Goal: Information Seeking & Learning: Compare options

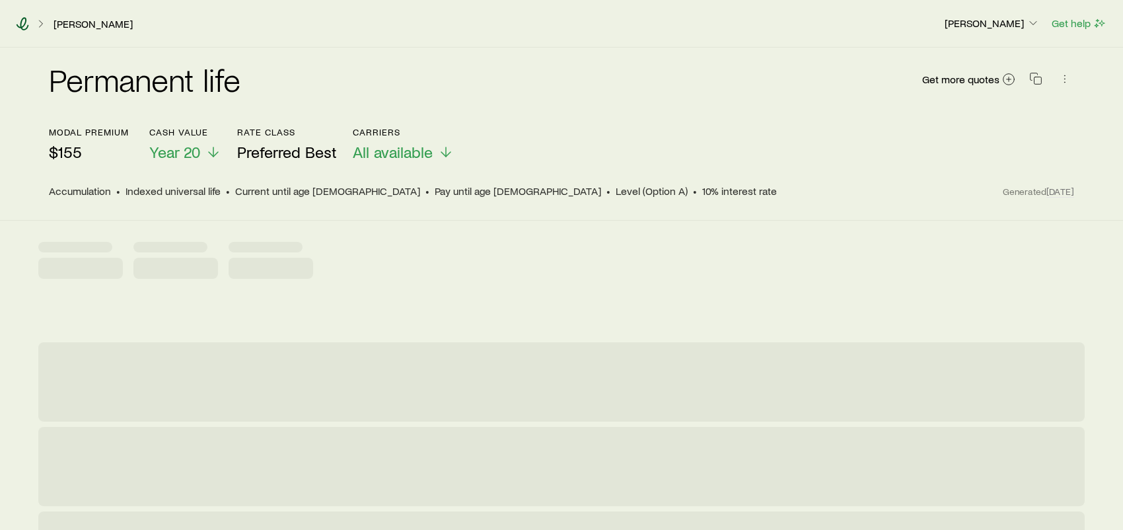
click at [19, 20] on icon at bounding box center [22, 23] width 13 height 13
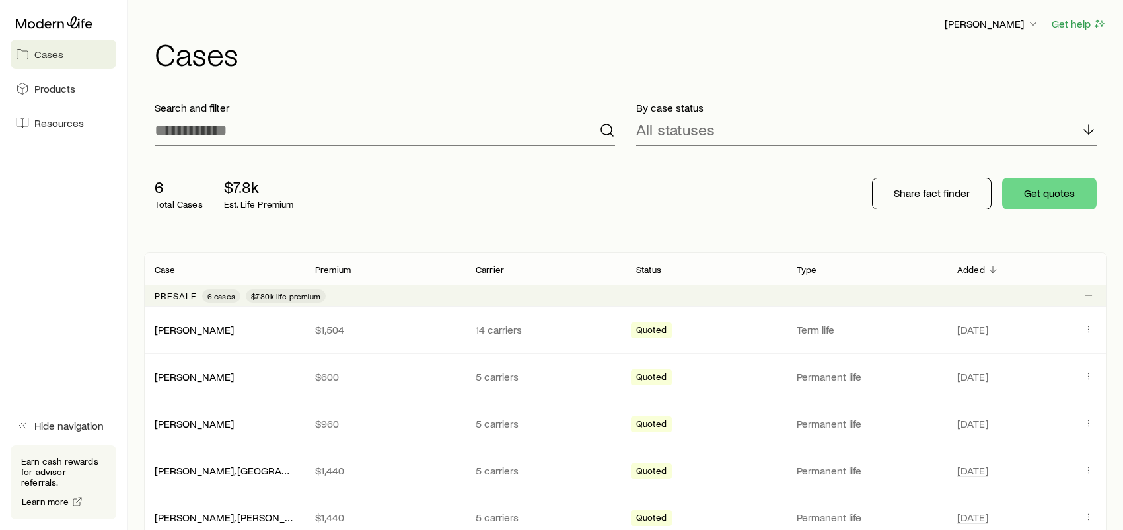
click at [546, 193] on div "6 Total Cases $7.8k Est. Life Premium" at bounding box center [355, 193] width 423 height 53
click at [55, 24] on icon at bounding box center [54, 22] width 77 height 13
click at [217, 376] on link "Petersen, Layla" at bounding box center [194, 375] width 79 height 13
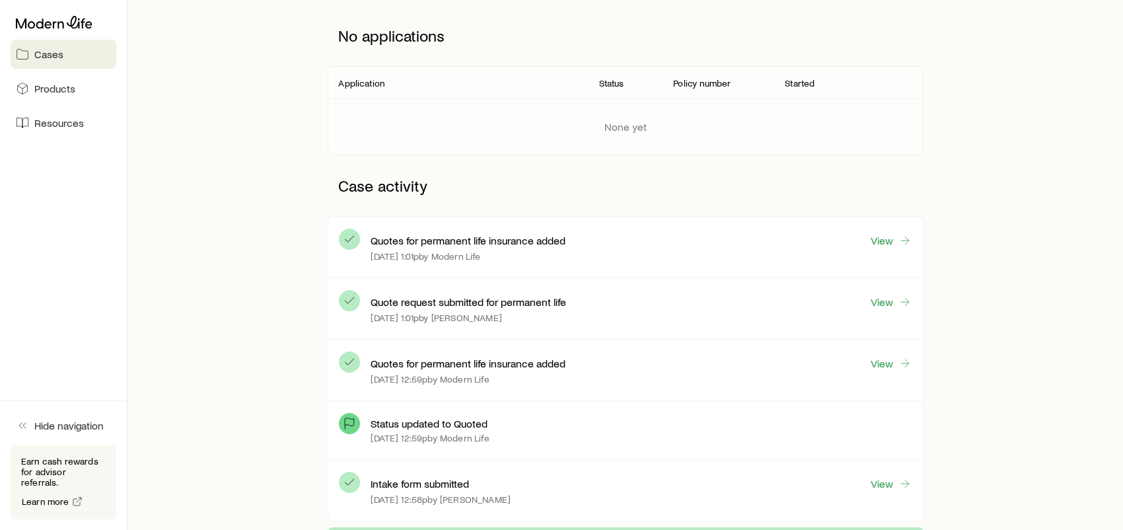
scroll to position [198, 0]
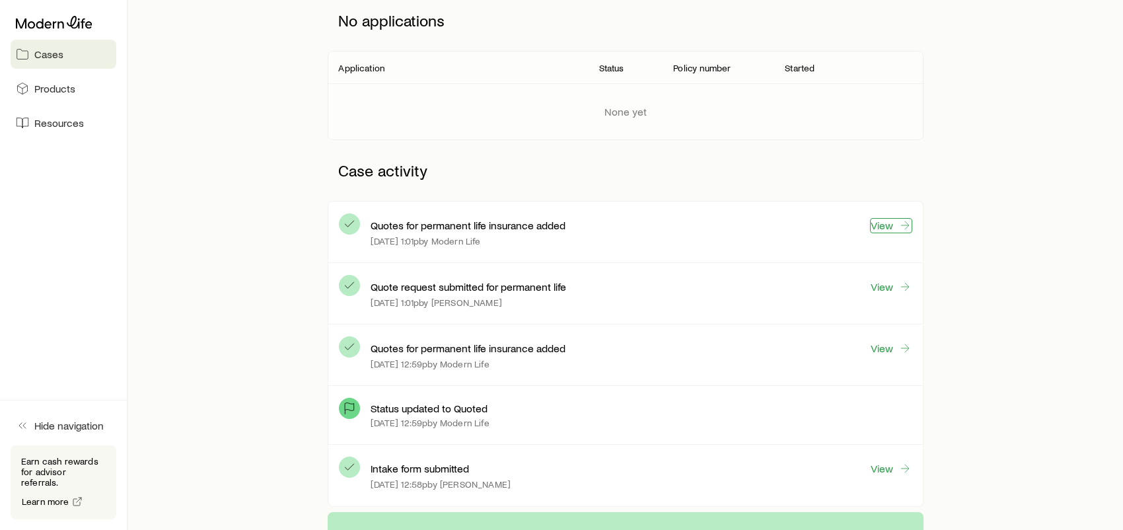
click at [895, 224] on link "View" at bounding box center [891, 225] width 42 height 15
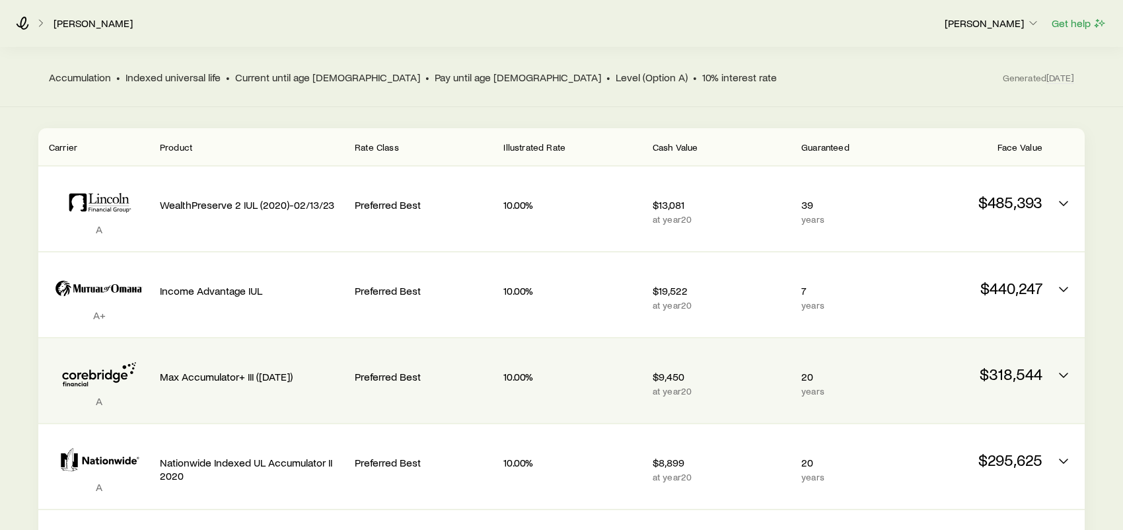
scroll to position [198, 0]
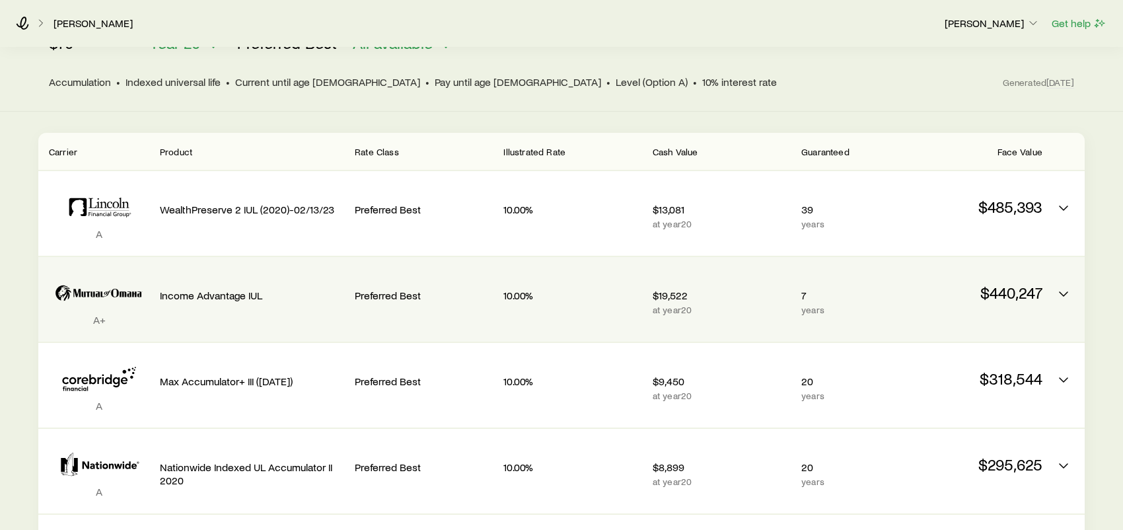
click at [199, 289] on p "Income Advantage IUL" at bounding box center [252, 295] width 184 height 13
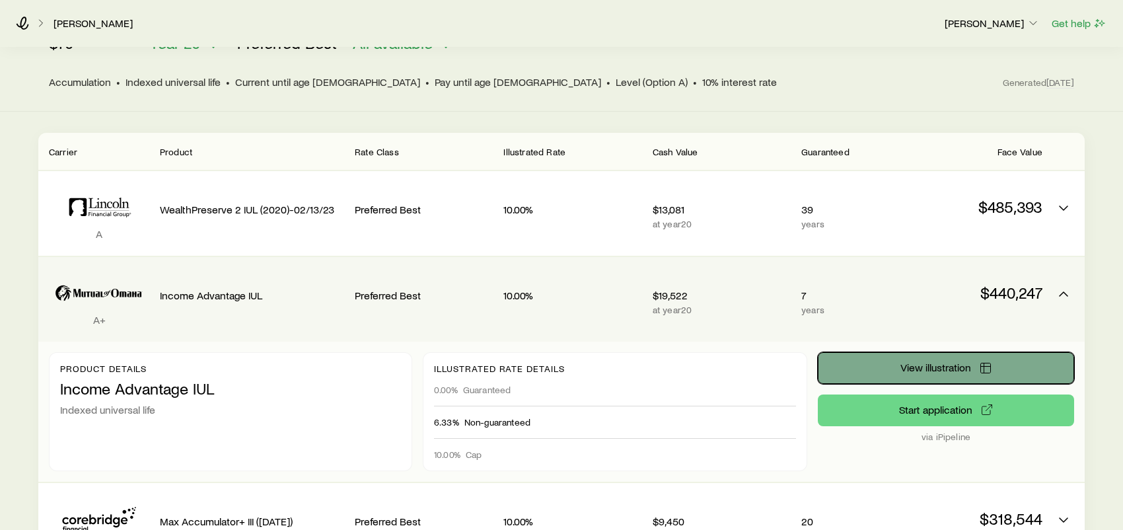
click at [887, 354] on button "View illustration" at bounding box center [945, 368] width 256 height 32
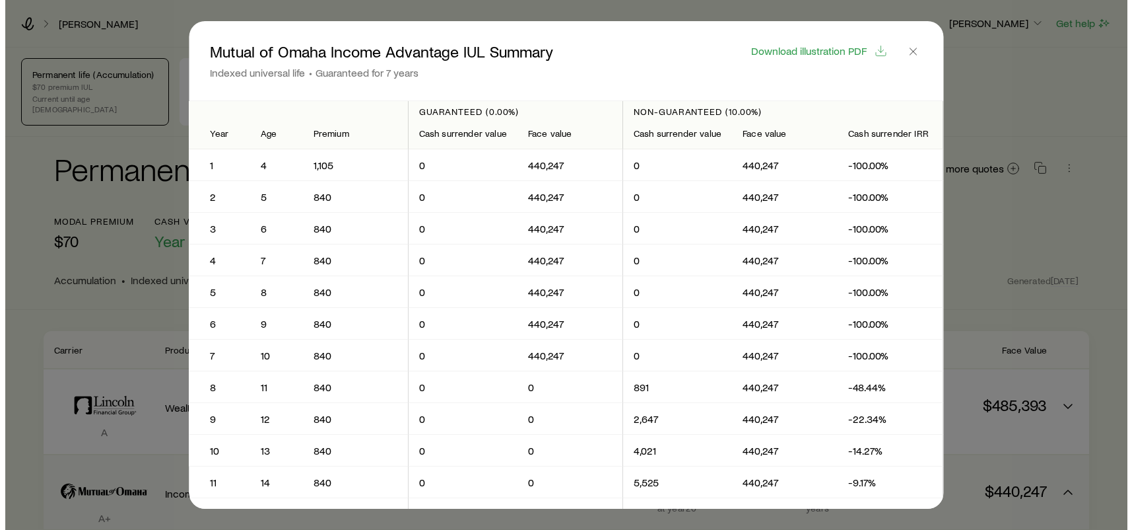
scroll to position [0, 0]
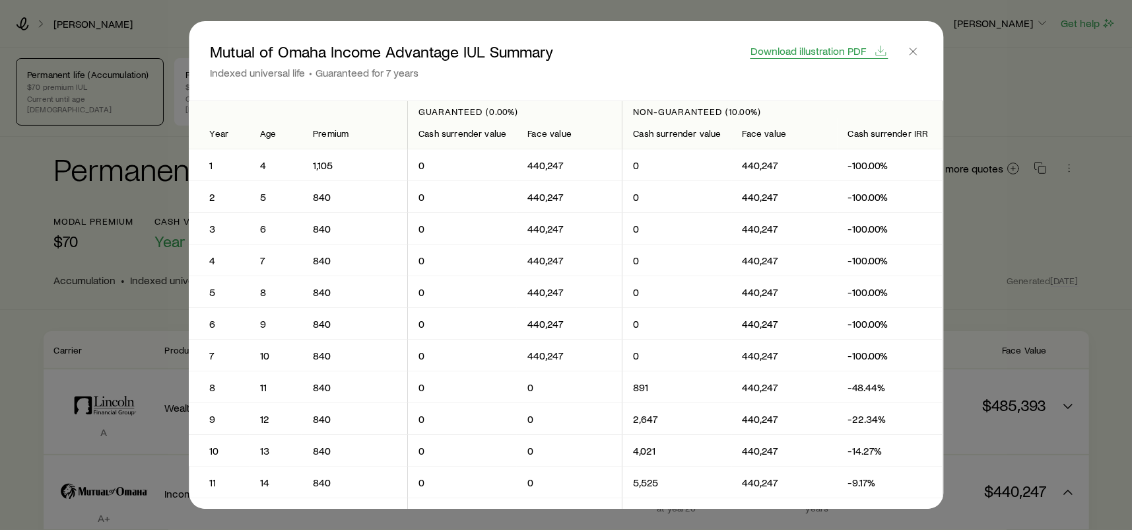
click at [800, 48] on span "Download illustration PDF" at bounding box center [809, 51] width 116 height 11
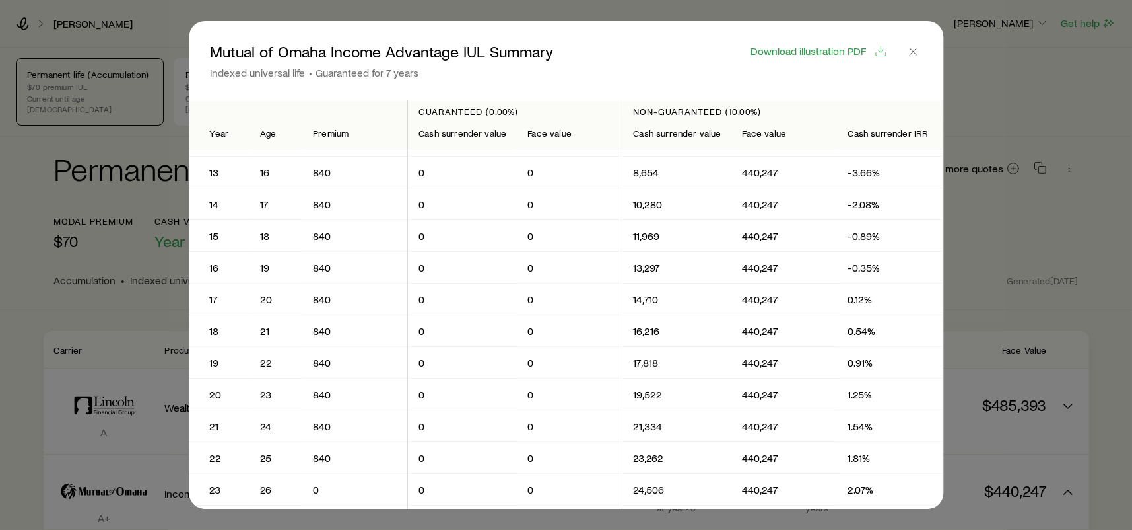
scroll to position [396, 0]
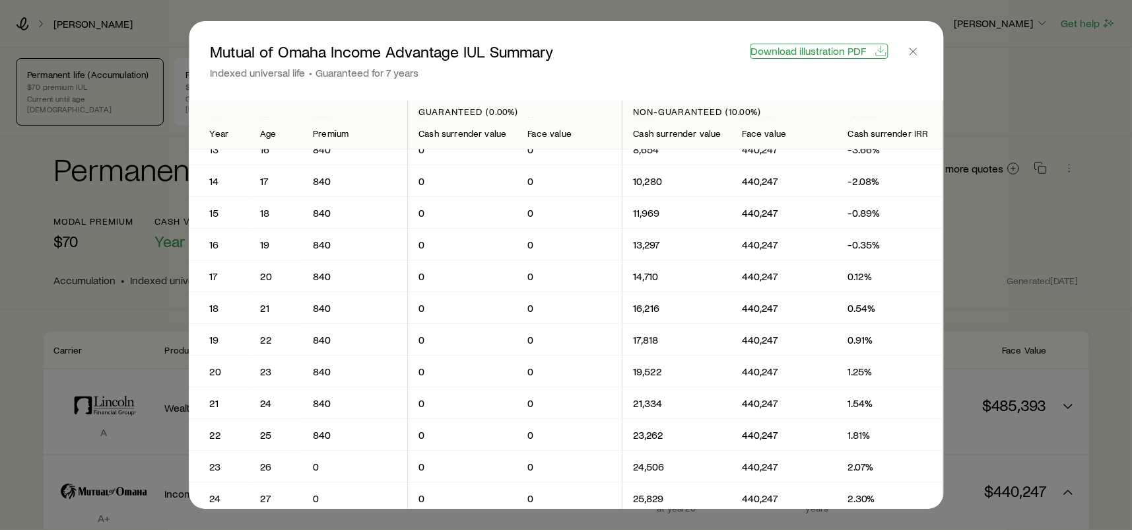
click at [825, 46] on span "Download illustration PDF" at bounding box center [809, 51] width 116 height 11
click at [918, 55] on icon "button" at bounding box center [913, 51] width 13 height 13
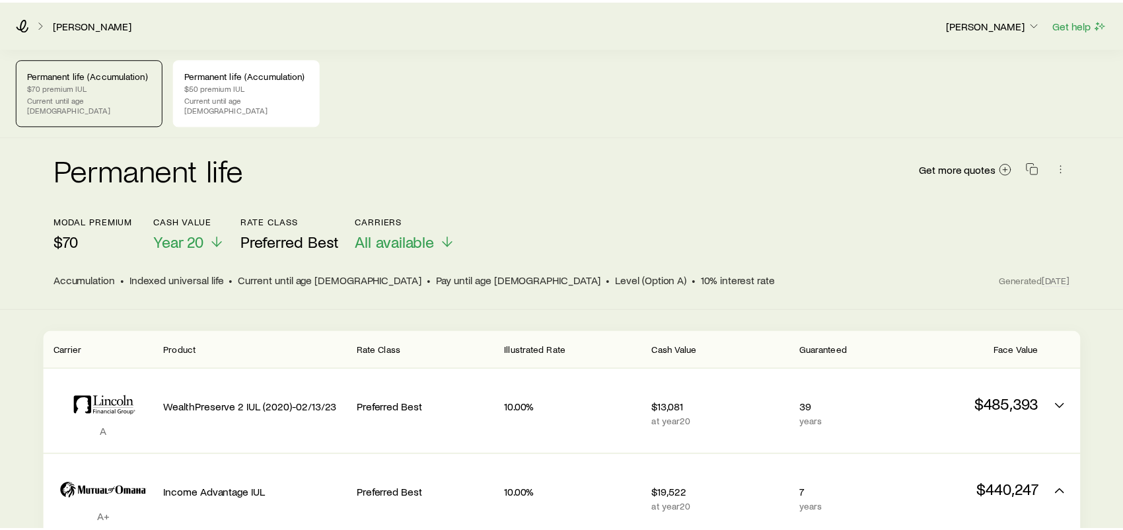
scroll to position [198, 0]
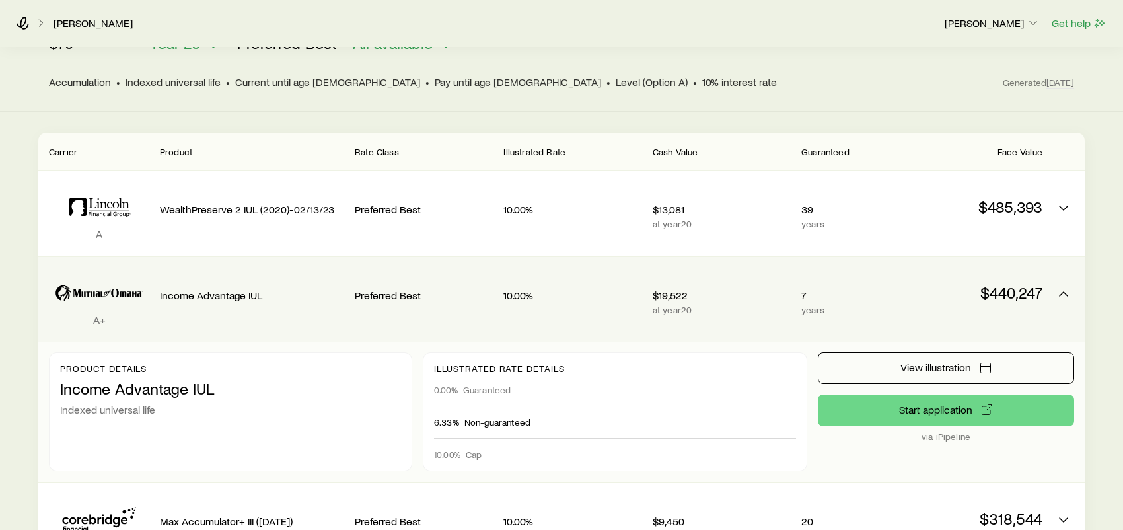
click at [93, 291] on icon "Permanent quotes" at bounding box center [99, 293] width 100 height 40
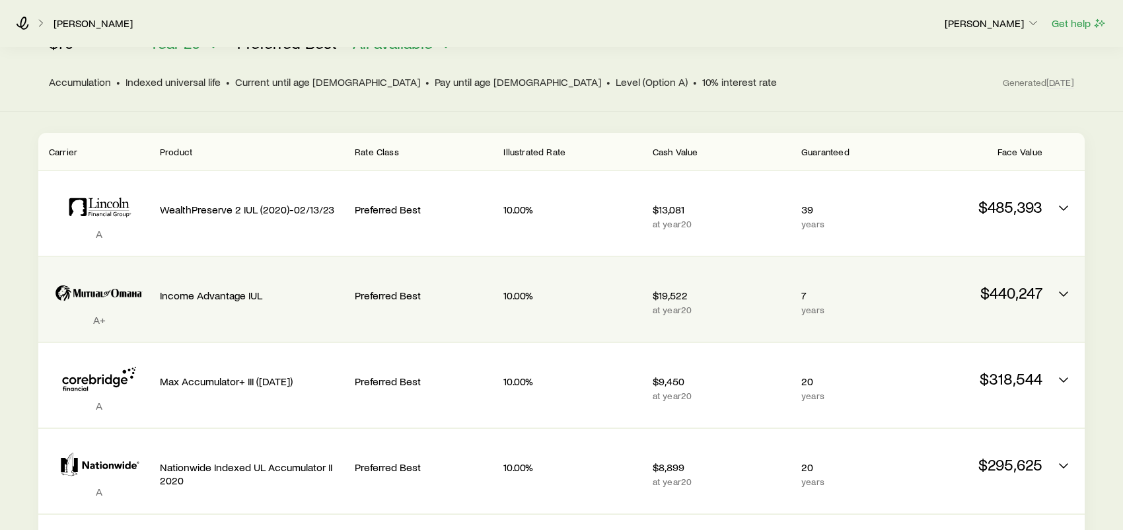
click at [93, 291] on icon "Permanent quotes" at bounding box center [99, 293] width 100 height 40
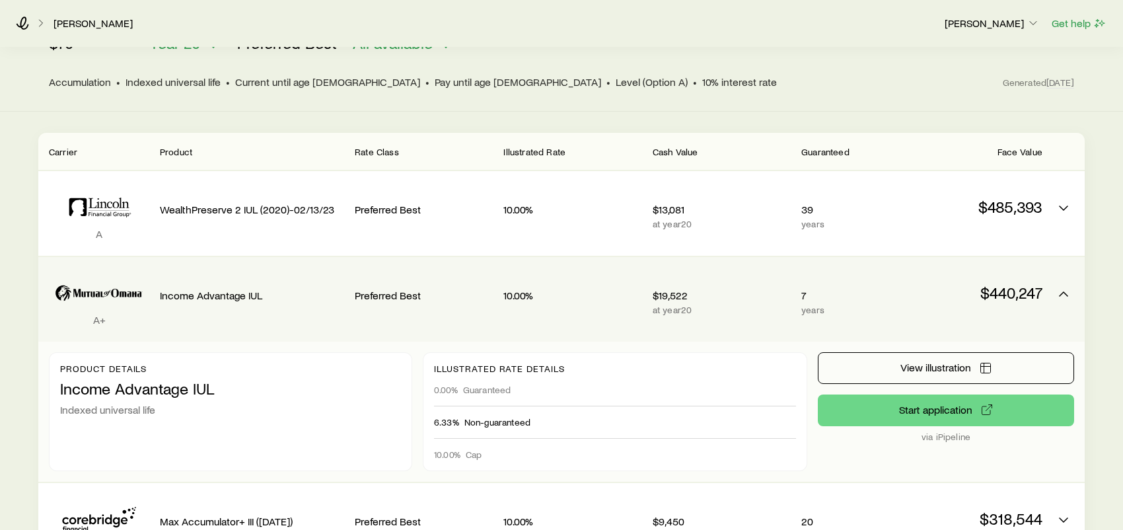
click at [77, 289] on icon "Permanent quotes" at bounding box center [76, 293] width 7 height 8
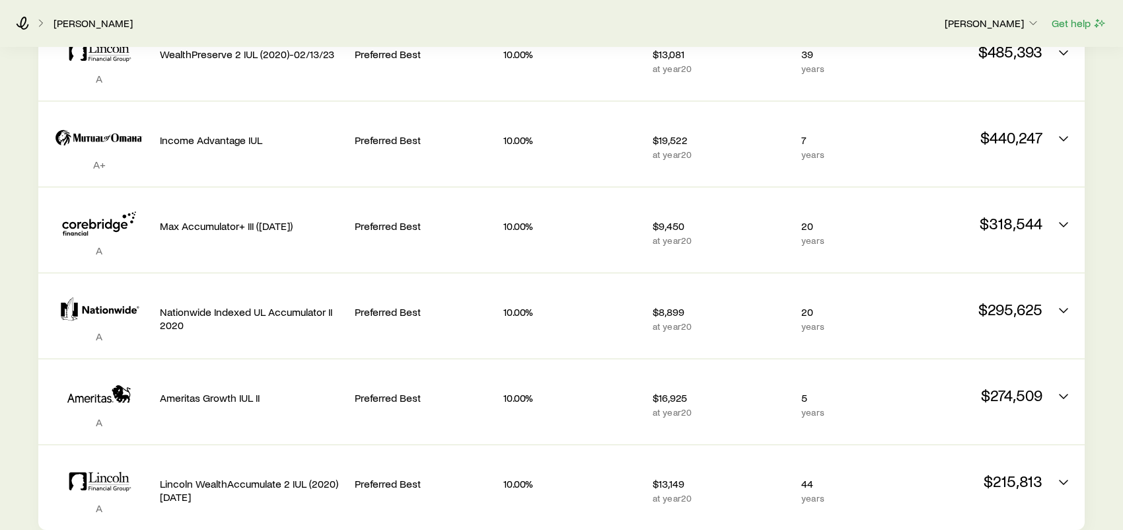
scroll to position [330, 0]
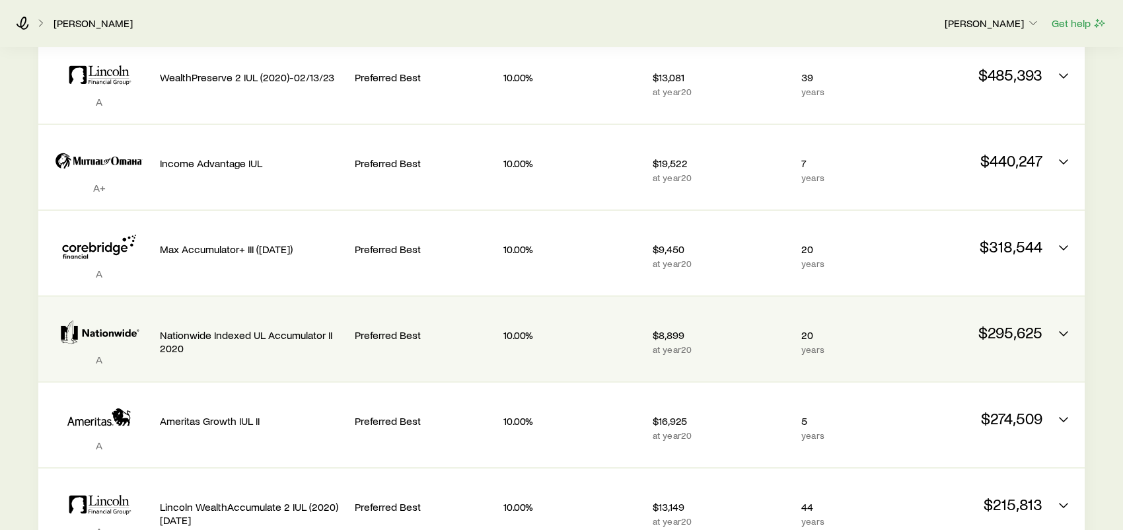
click at [241, 328] on p "Nationwide Indexed UL Accumulator II 2020" at bounding box center [252, 341] width 184 height 26
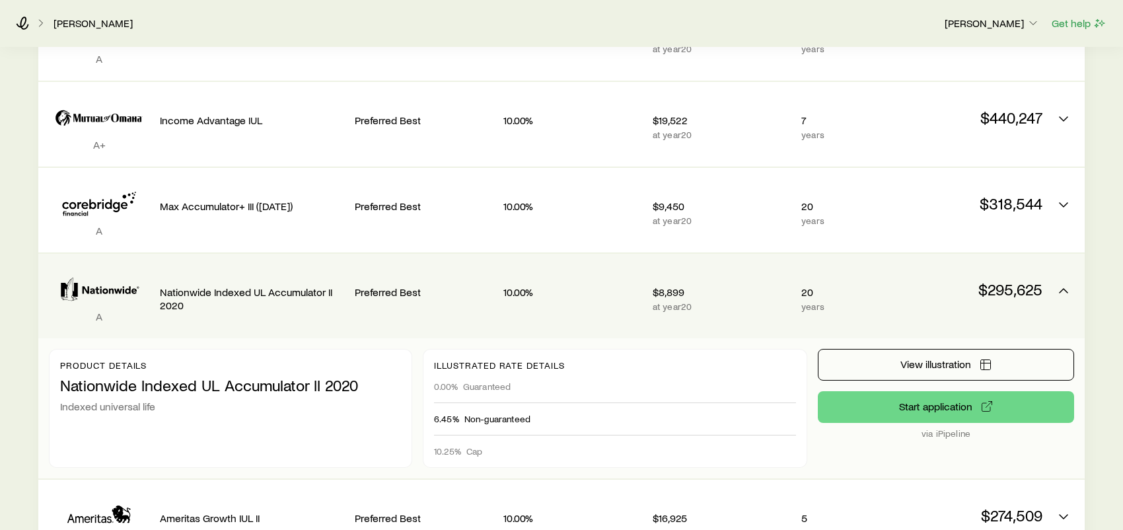
scroll to position [396, 0]
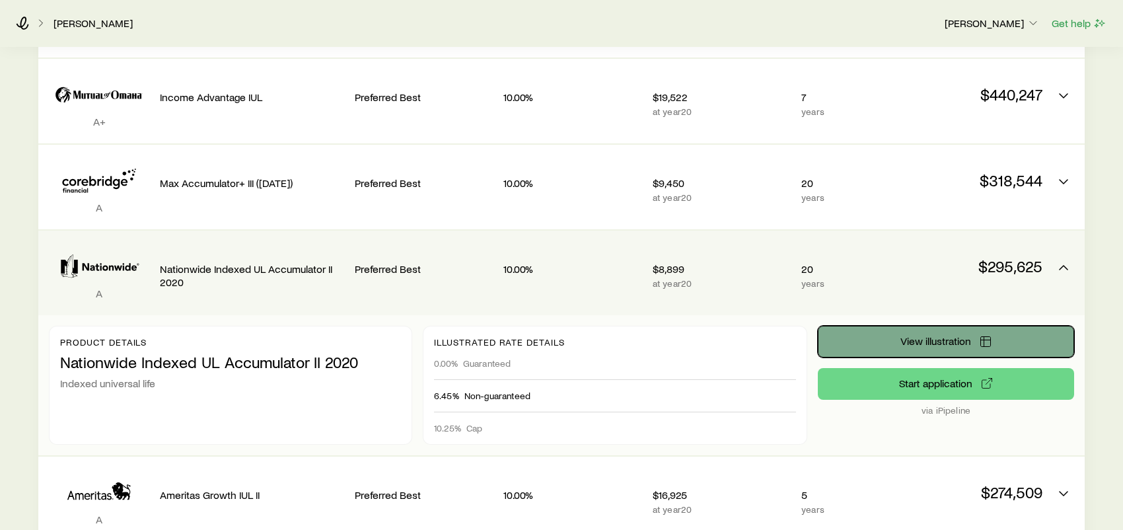
click at [960, 335] on span "View illustration" at bounding box center [935, 340] width 71 height 11
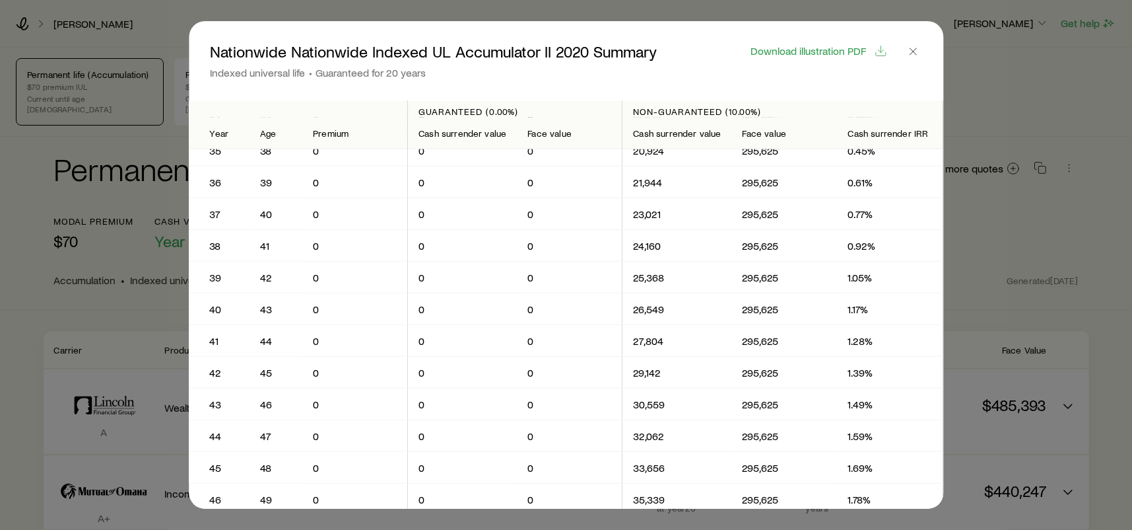
scroll to position [1255, 0]
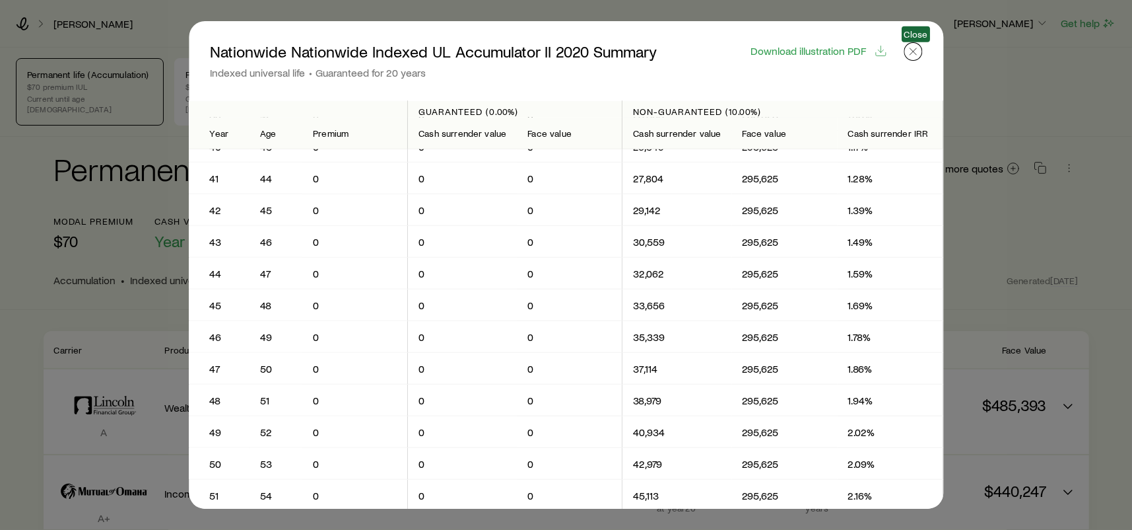
click at [918, 50] on icon "button" at bounding box center [913, 51] width 13 height 13
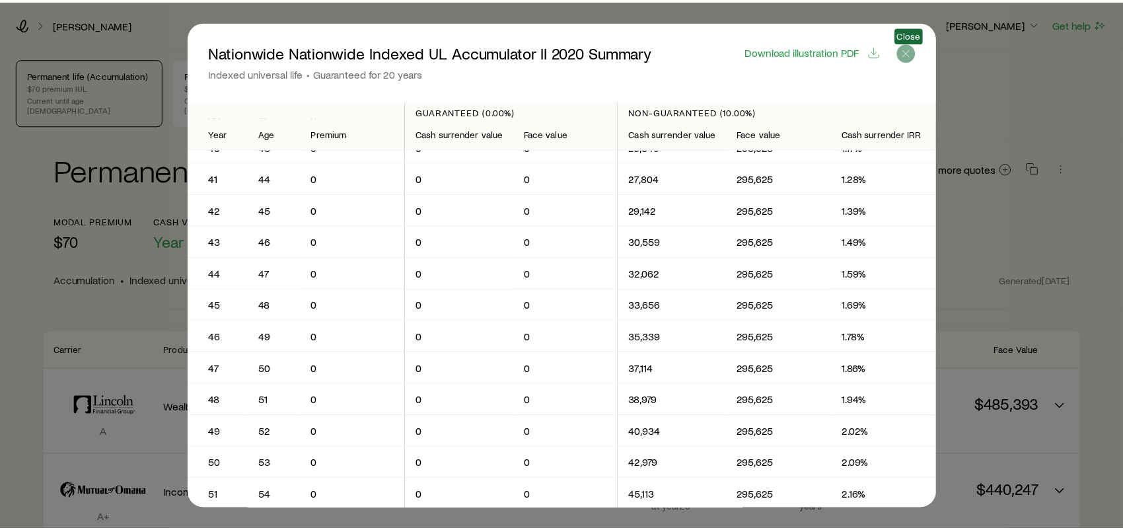
scroll to position [396, 0]
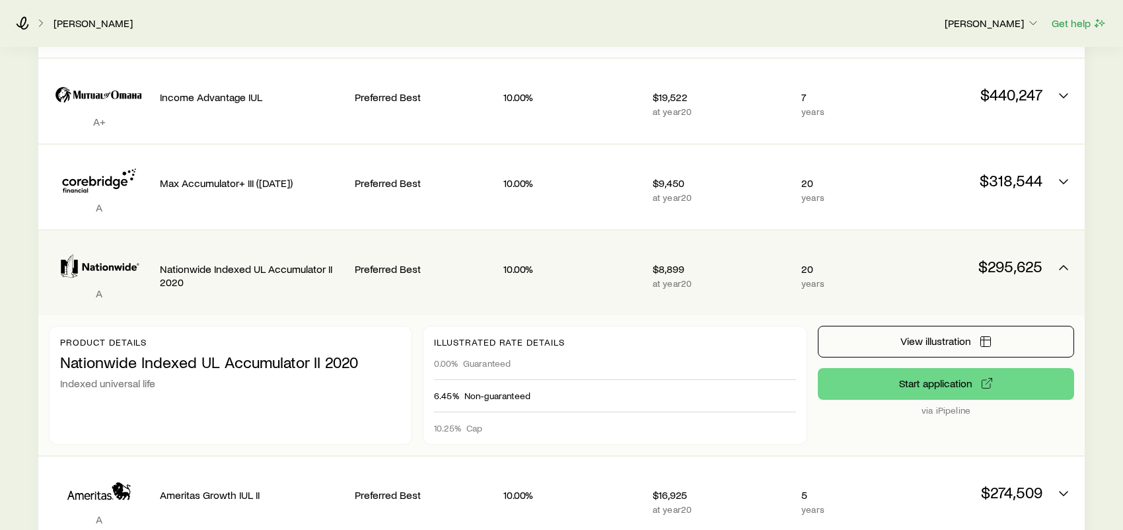
click at [114, 261] on icon "Permanent quotes" at bounding box center [99, 266] width 100 height 40
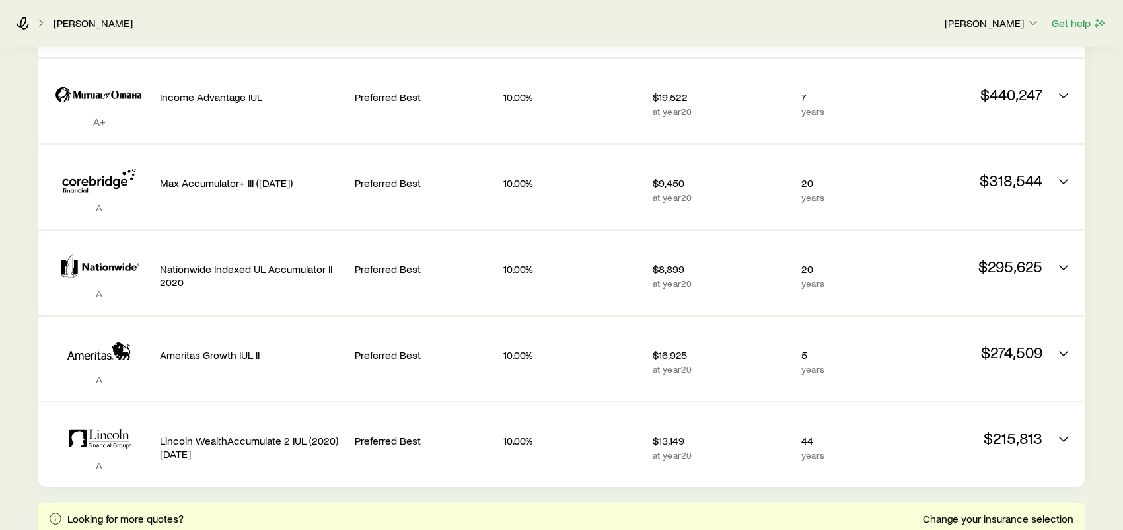
click at [22, 296] on div "Permanent life (Accumulation) $70 premium IUL Current until age 121 Permanent l…" at bounding box center [561, 456] width 1123 height 1611
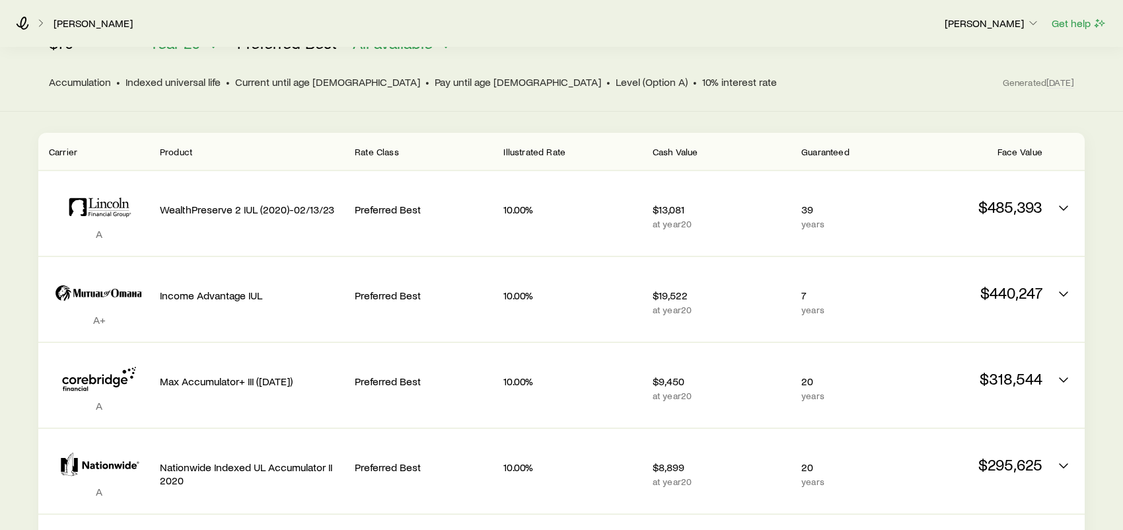
scroll to position [0, 0]
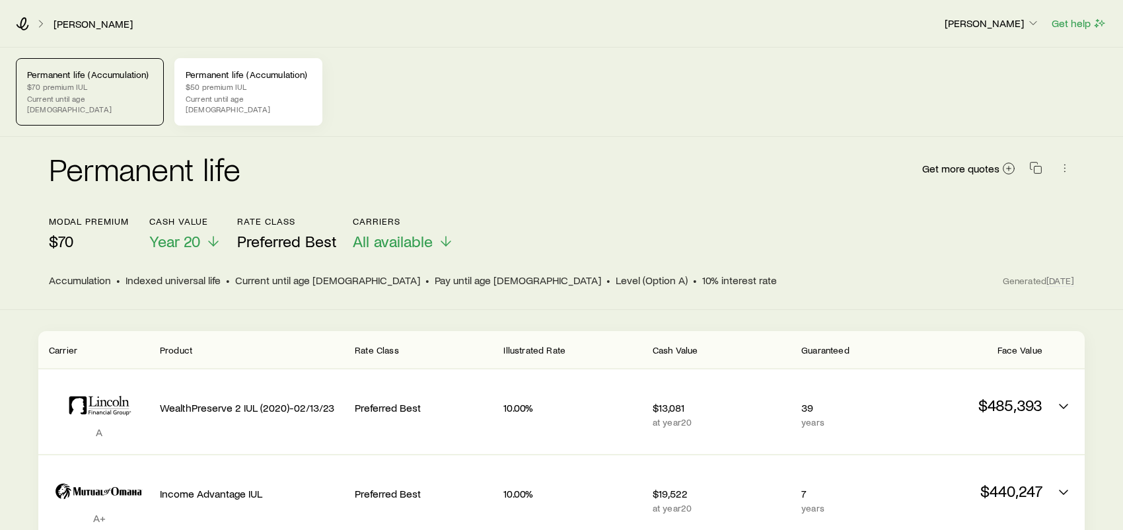
click at [281, 90] on p "$50 premium IUL" at bounding box center [248, 86] width 125 height 11
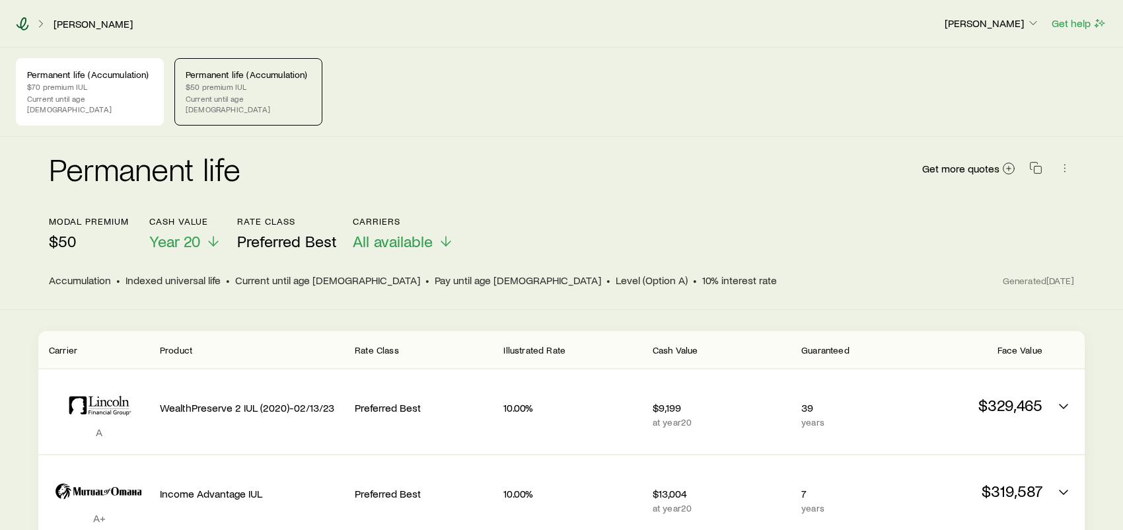
click at [24, 22] on icon at bounding box center [22, 23] width 13 height 13
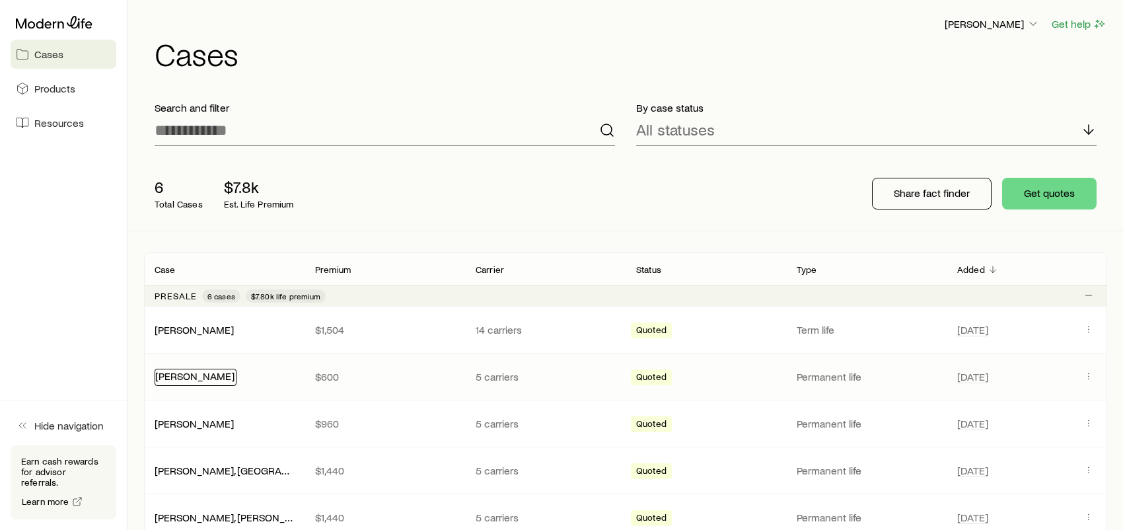
click at [186, 376] on link "Petersen, Layla" at bounding box center [194, 375] width 79 height 13
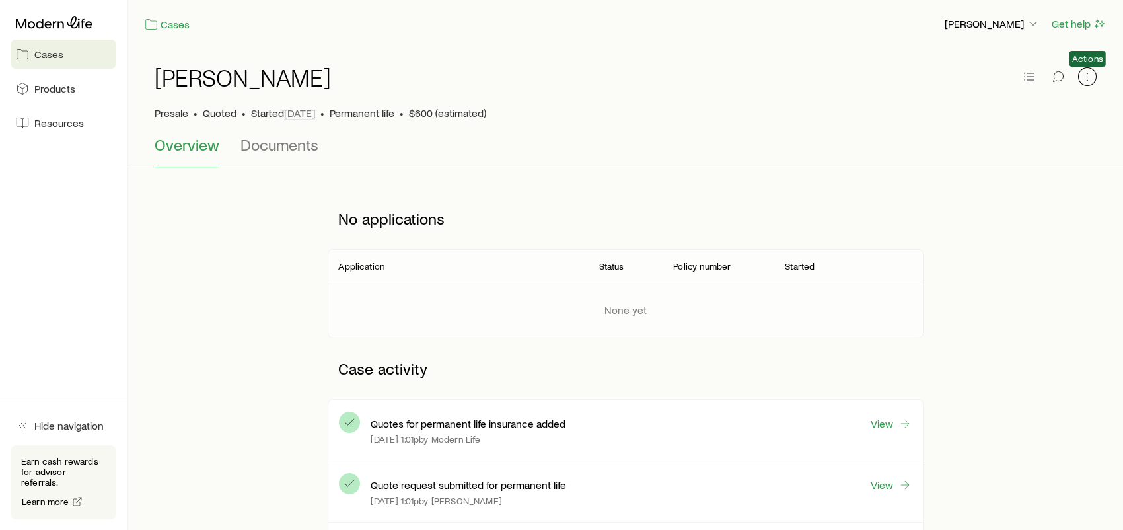
click at [1087, 74] on icon "button" at bounding box center [1086, 76] width 13 height 13
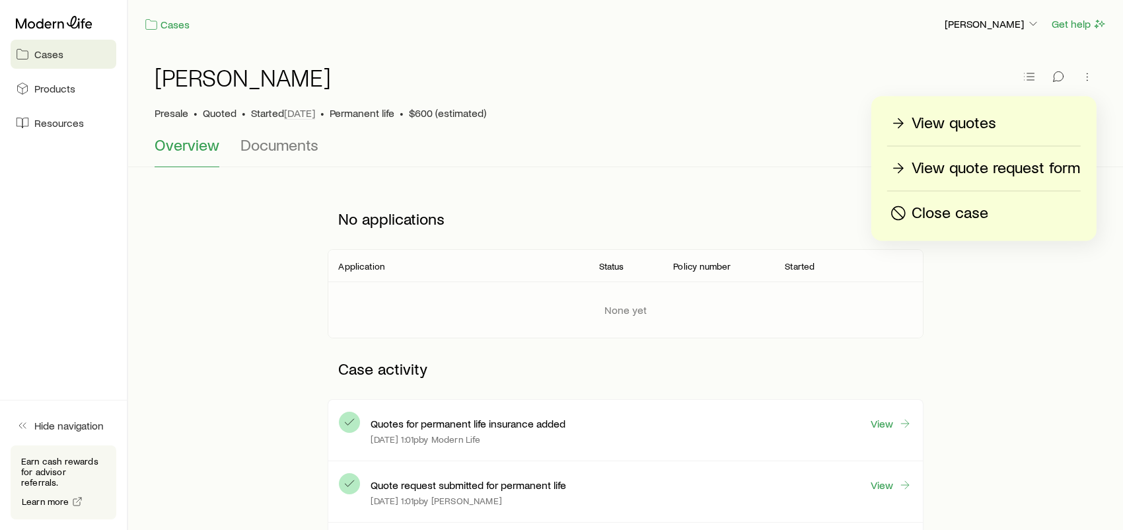
click at [1031, 170] on p "View quote request form" at bounding box center [995, 168] width 168 height 21
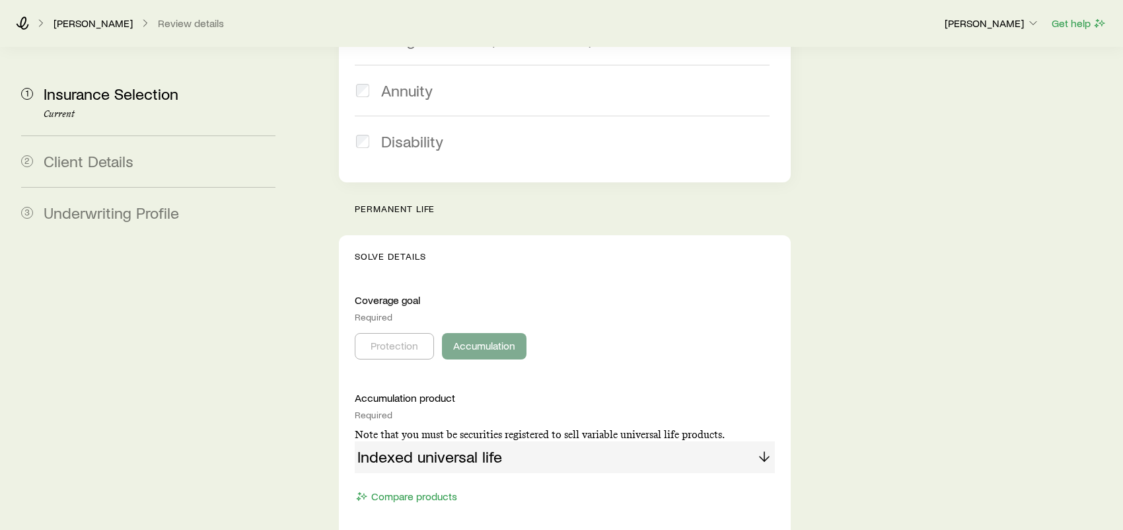
scroll to position [528, 0]
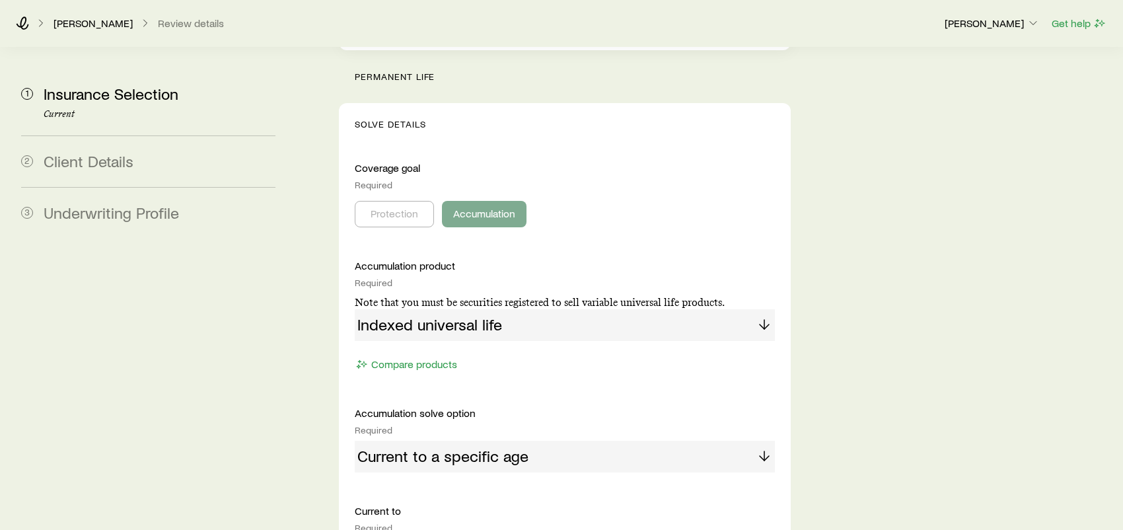
click at [507, 309] on div "Indexed universal life" at bounding box center [565, 325] width 420 height 32
click at [768, 309] on div "Indexed universal life" at bounding box center [565, 325] width 420 height 32
click at [765, 309] on div "Indexed universal life" at bounding box center [565, 325] width 420 height 32
click at [421, 357] on button "Compare products" at bounding box center [406, 364] width 103 height 15
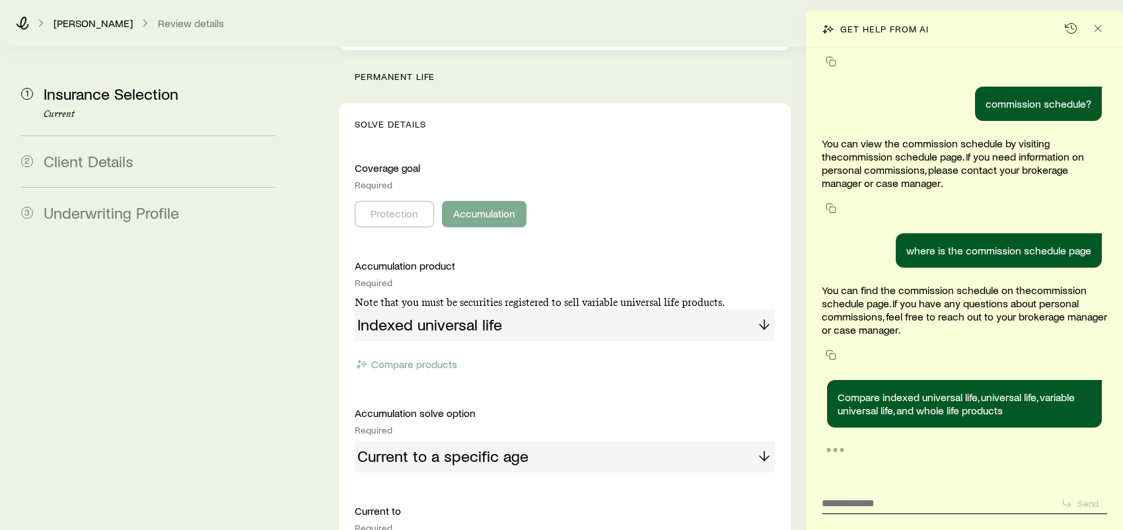
scroll to position [1865, 0]
click at [1101, 26] on icon "Close" at bounding box center [1097, 28] width 13 height 13
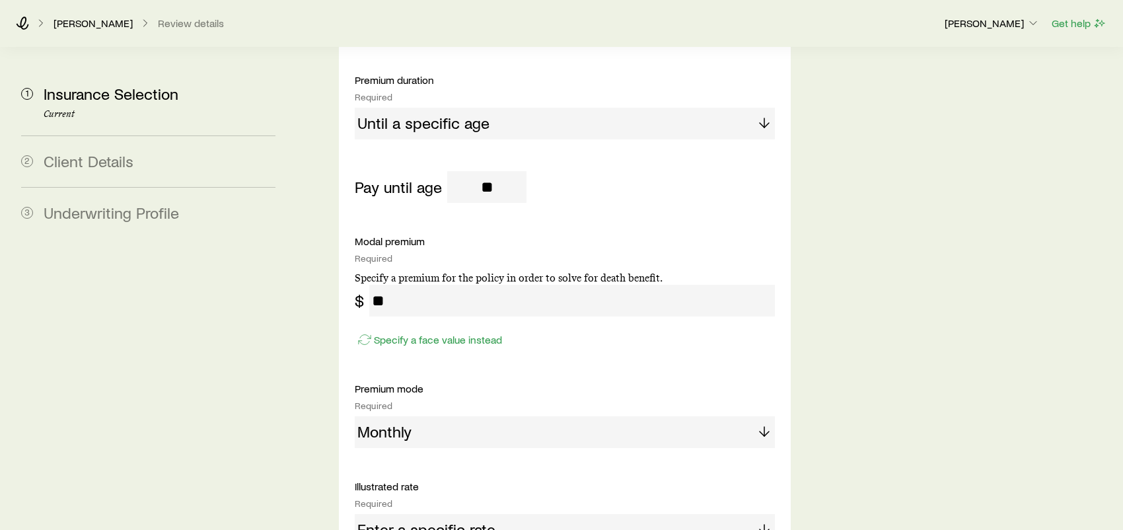
scroll to position [2802, 0]
click at [407, 285] on input "**" at bounding box center [571, 301] width 405 height 32
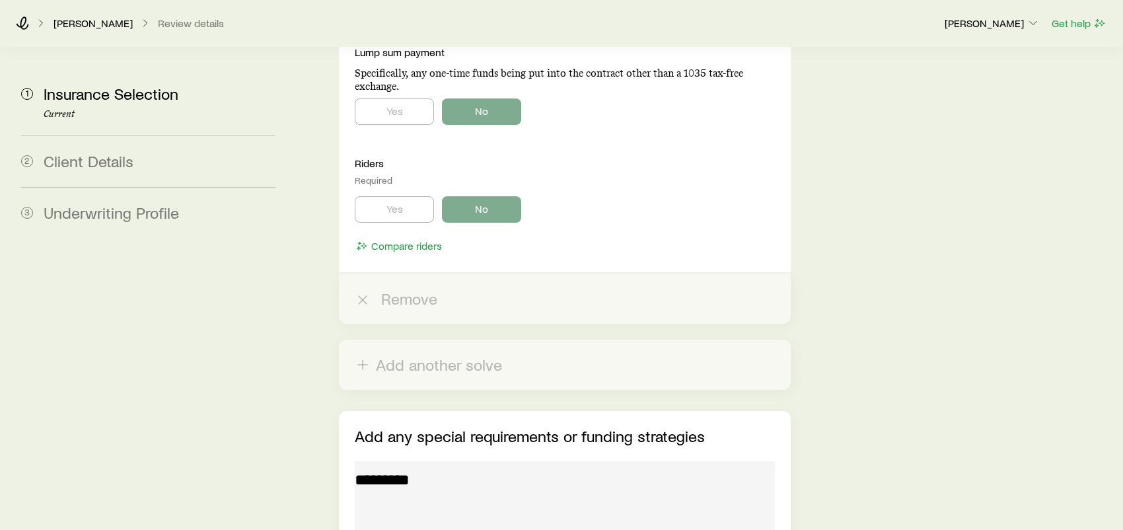
scroll to position [4472, 0]
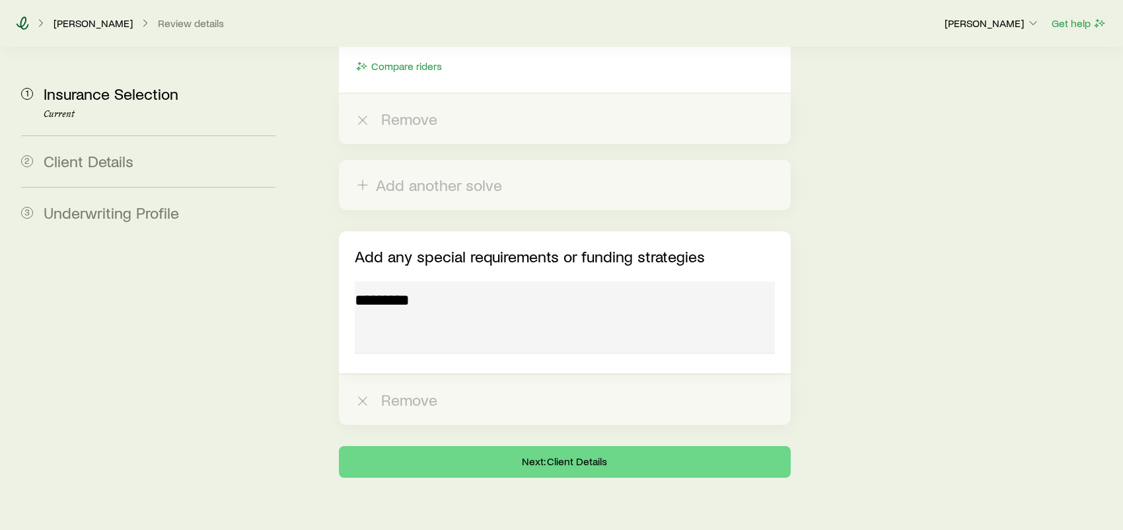
click at [26, 23] on icon at bounding box center [22, 23] width 13 height 13
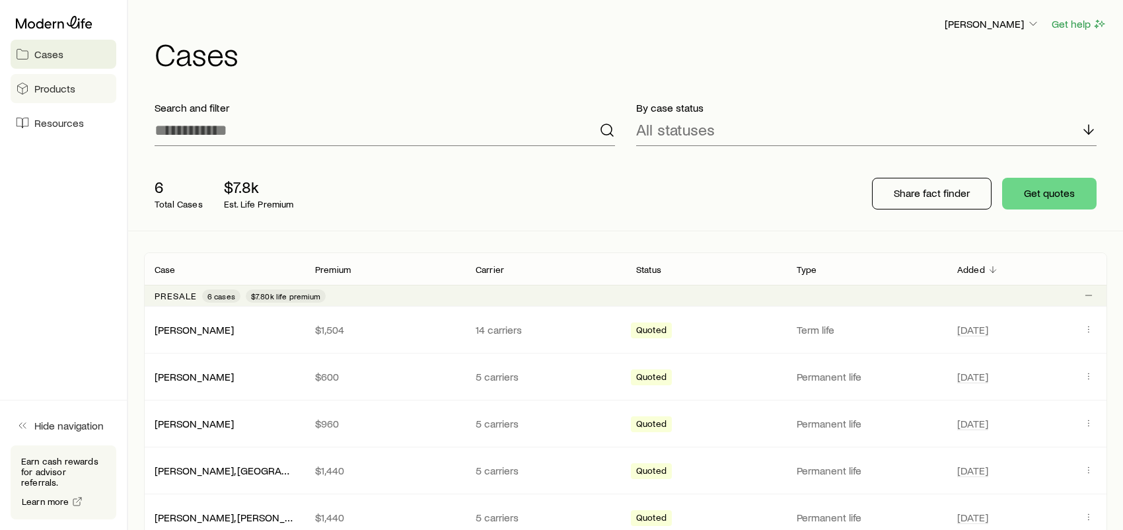
click at [55, 96] on link "Products" at bounding box center [64, 88] width 106 height 29
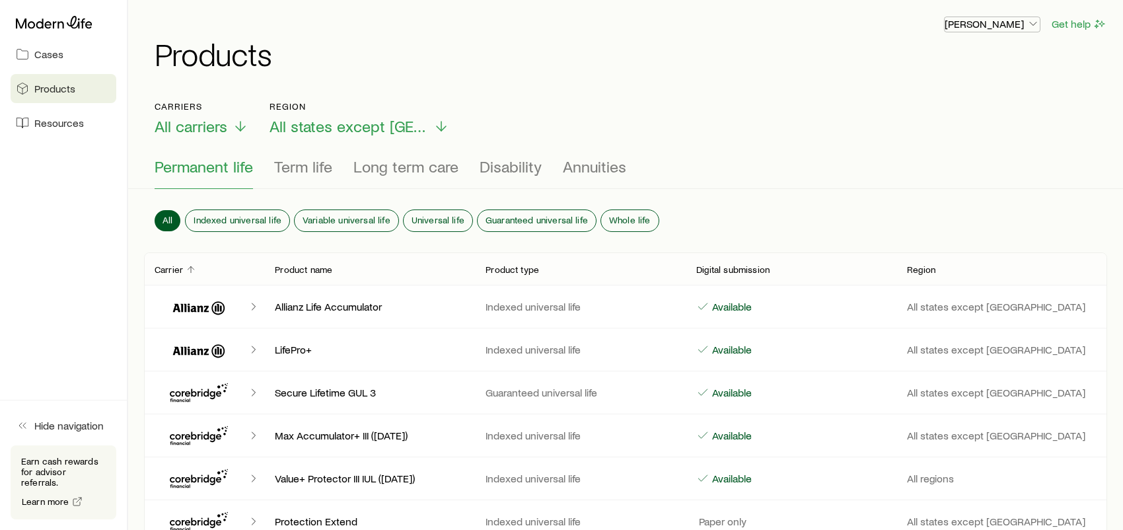
click at [1031, 24] on icon "button" at bounding box center [1032, 23] width 13 height 13
click at [965, 62] on span "Licenses and contracts" at bounding box center [965, 59] width 108 height 13
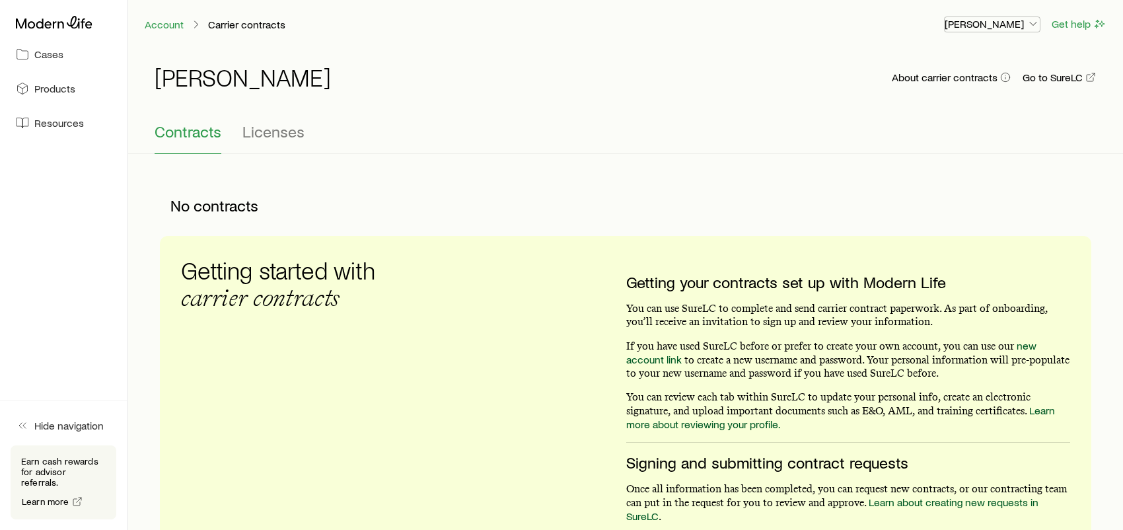
click at [1014, 26] on p "Andy Branz" at bounding box center [991, 23] width 95 height 13
click at [939, 96] on span "Track payments" at bounding box center [947, 94] width 73 height 13
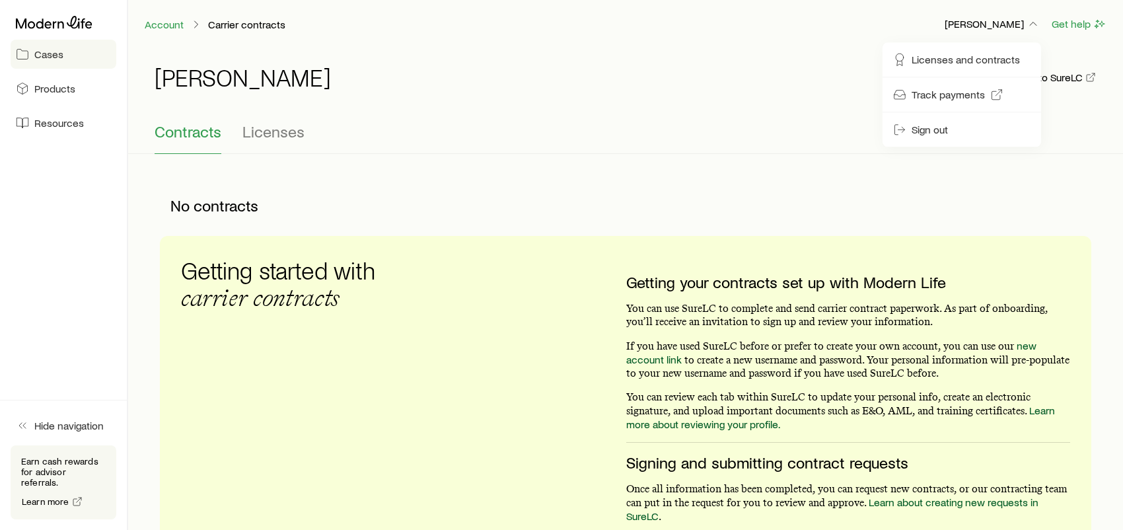
click at [47, 56] on span "Cases" at bounding box center [48, 54] width 29 height 13
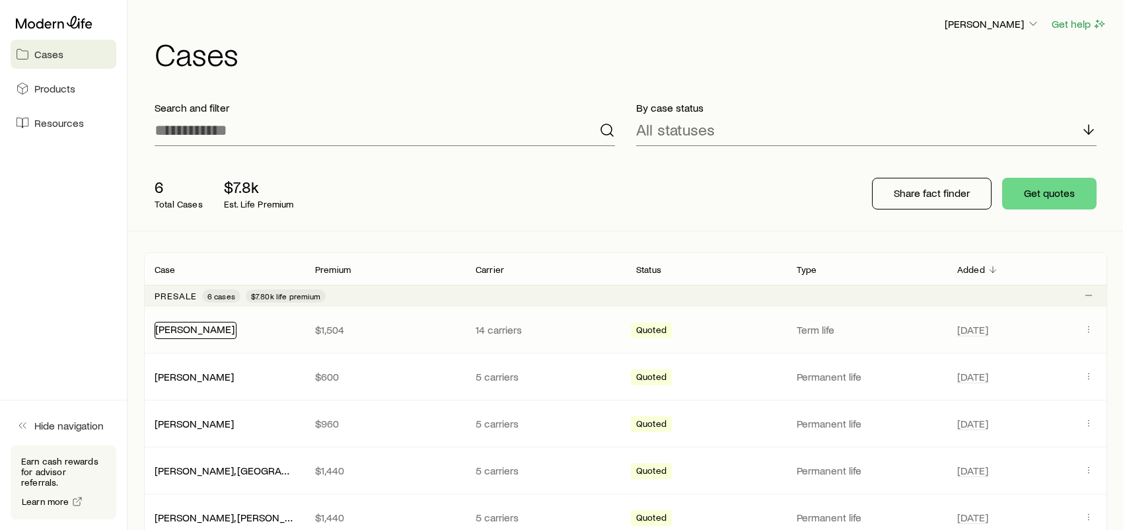
click at [184, 328] on link "Haas, Scott" at bounding box center [194, 328] width 79 height 13
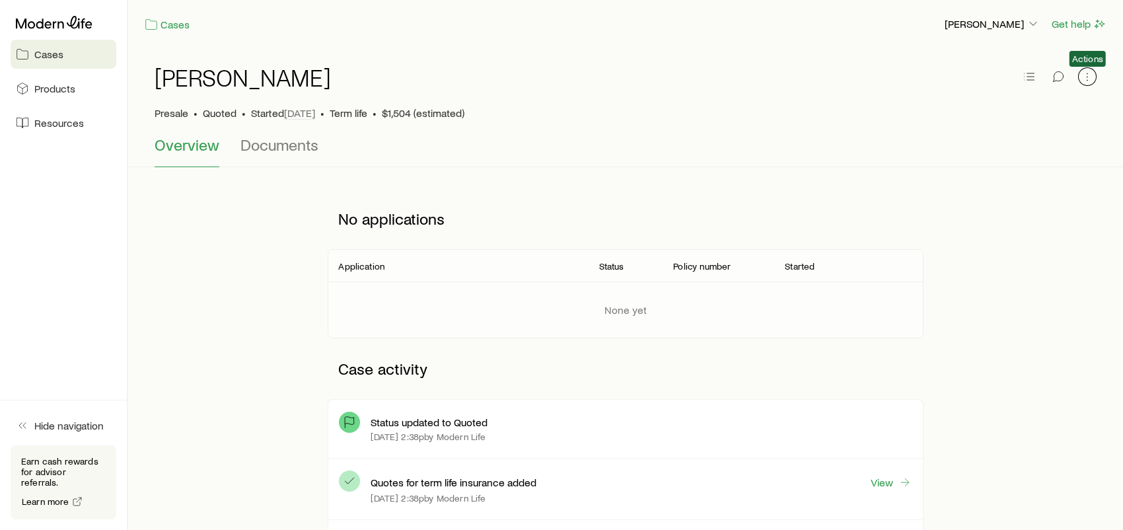
click at [1086, 79] on icon "button" at bounding box center [1086, 76] width 13 height 13
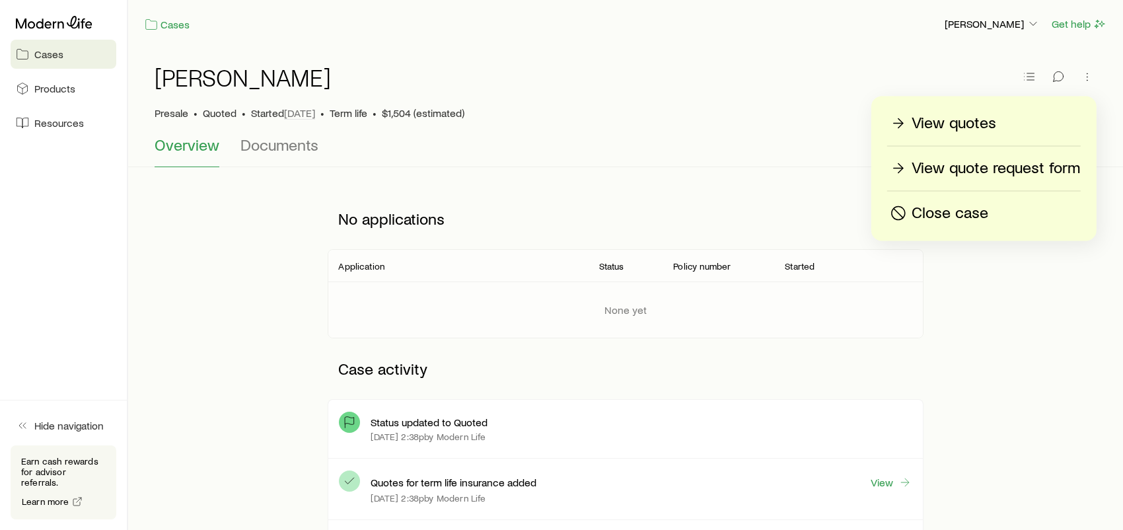
click at [970, 123] on p "View quotes" at bounding box center [953, 123] width 85 height 21
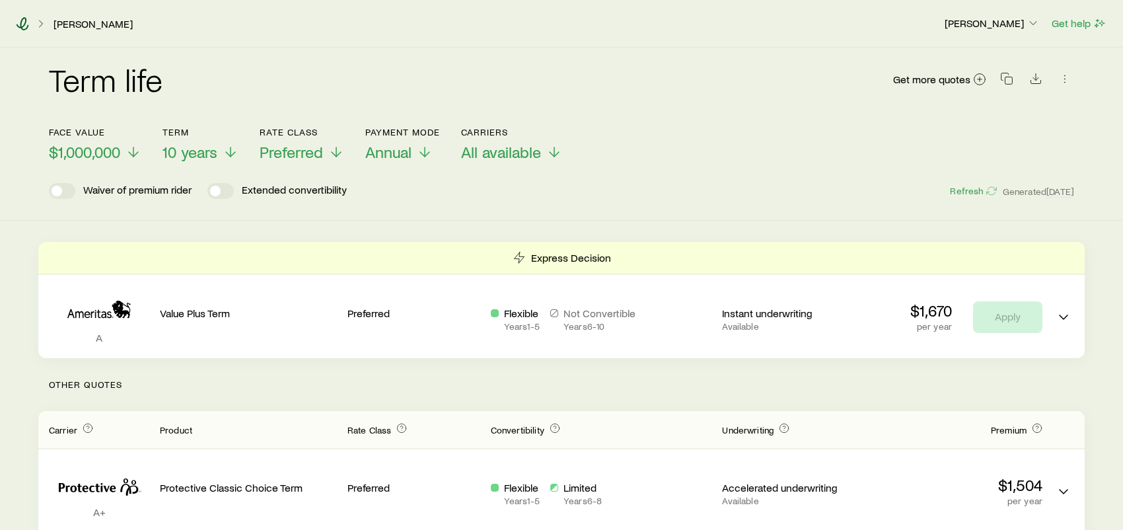
click at [18, 19] on icon at bounding box center [22, 23] width 13 height 13
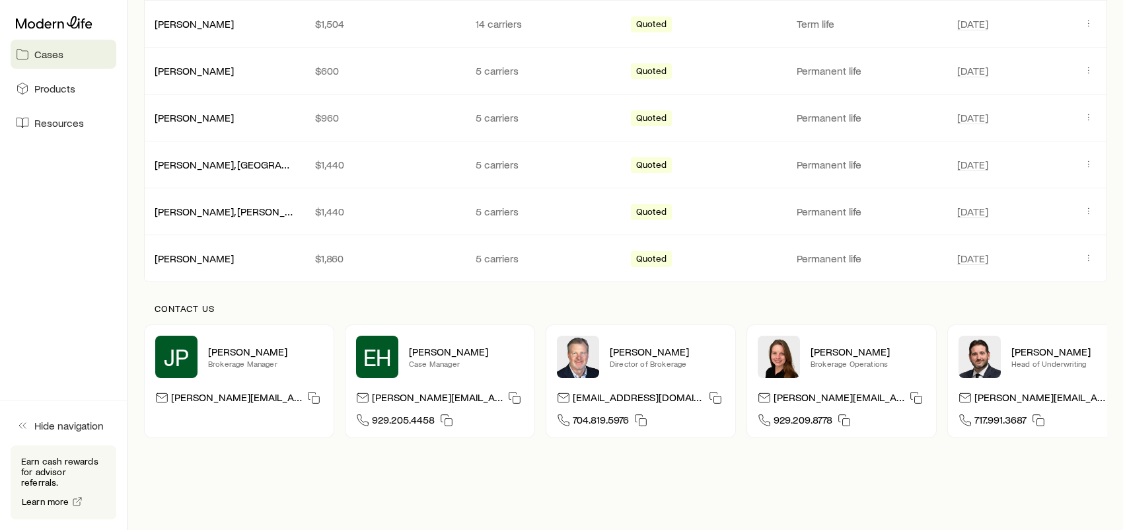
scroll to position [330, 0]
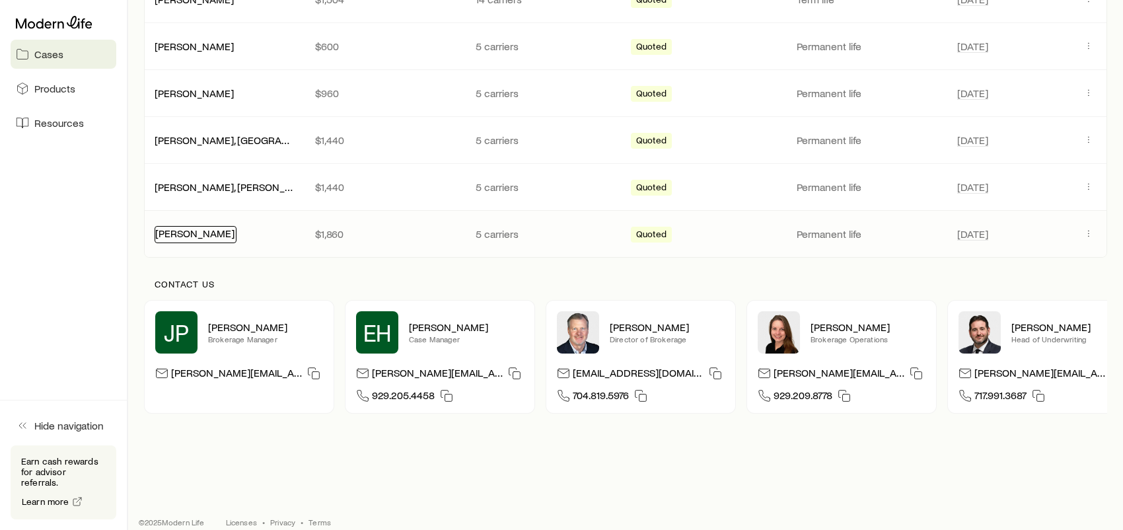
click at [207, 232] on link "Petersen, Clara" at bounding box center [194, 232] width 79 height 13
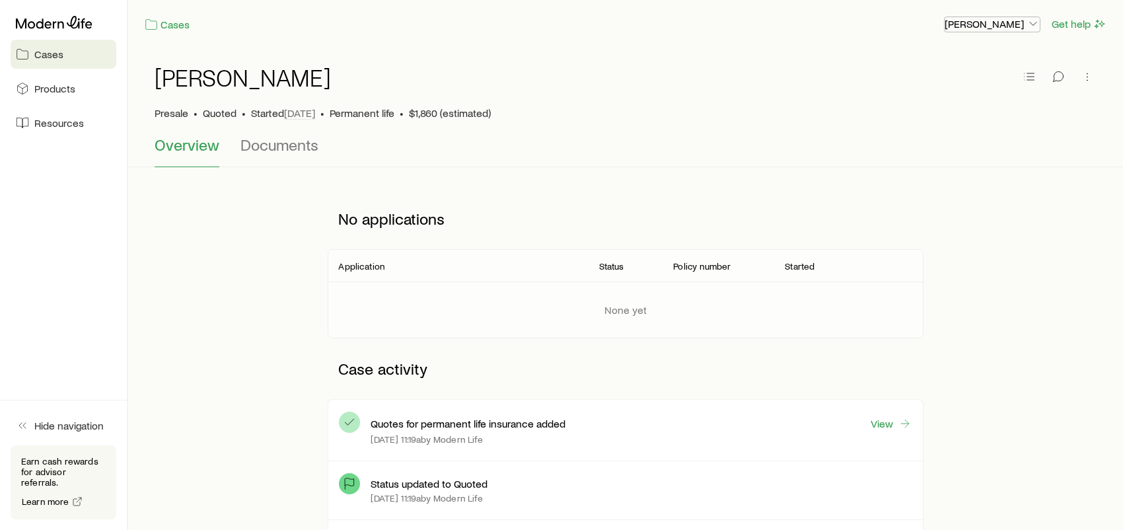
click at [1032, 23] on icon "button" at bounding box center [1032, 23] width 13 height 13
click at [819, 88] on div "Petersen, Clara" at bounding box center [626, 85] width 942 height 42
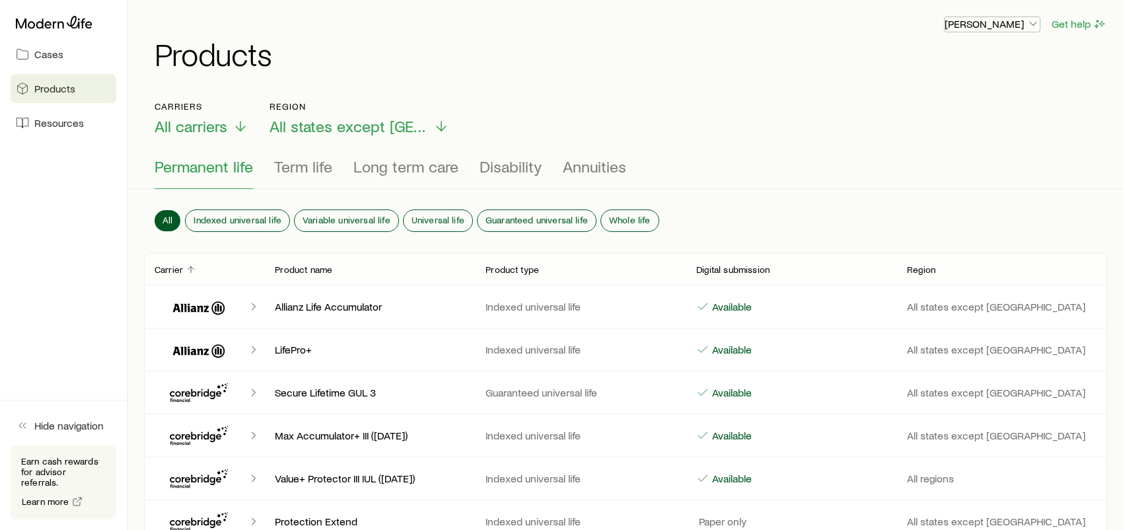
click at [1021, 23] on p "Andy Branz" at bounding box center [991, 23] width 95 height 13
